Goal: Task Accomplishment & Management: Manage account settings

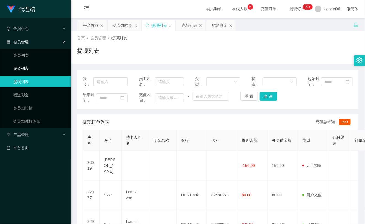
click at [22, 73] on link "充值列表" at bounding box center [39, 68] width 53 height 11
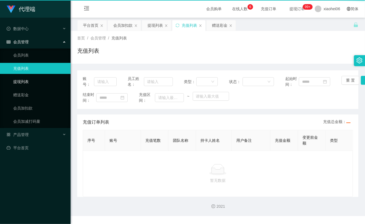
click at [23, 82] on link "提现列表" at bounding box center [39, 81] width 53 height 11
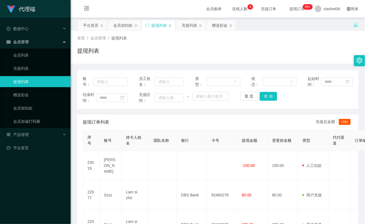
drag, startPoint x: 304, startPoint y: 43, endPoint x: 305, endPoint y: 37, distance: 5.6
click at [304, 42] on div "首页 / 会员管理 / 提现列表 / 提现列表" at bounding box center [217, 47] width 281 height 24
click at [183, 120] on div "提现订单列表 充值总金额： 1561" at bounding box center [218, 122] width 270 height 15
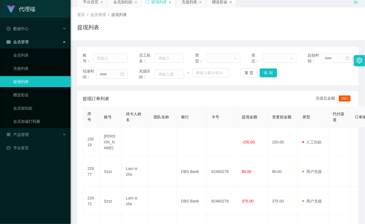
scroll to position [31, 0]
